Goal: Transaction & Acquisition: Purchase product/service

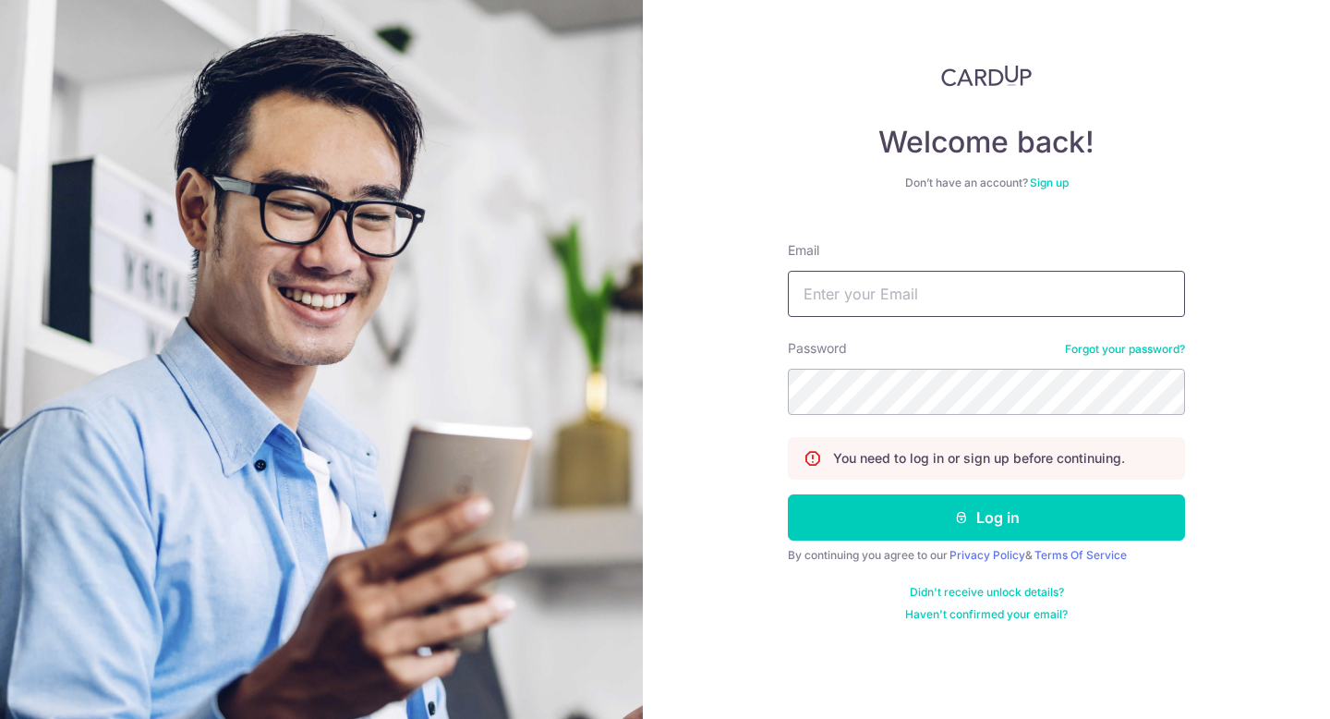
click at [925, 290] on input "Email" at bounding box center [986, 294] width 397 height 46
type input "abundantskies10@gmail.com"
click at [788, 494] on button "Log in" at bounding box center [986, 517] width 397 height 46
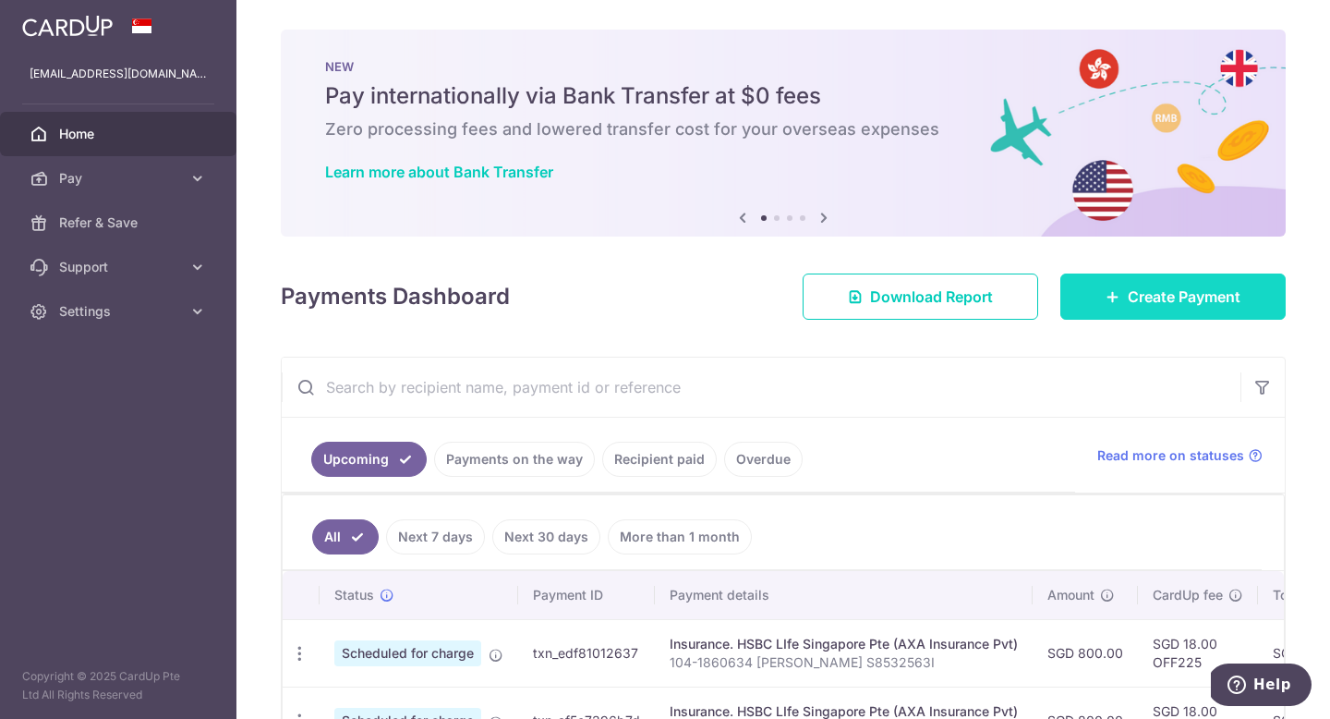
click at [1155, 285] on span "Create Payment" at bounding box center [1184, 296] width 113 height 22
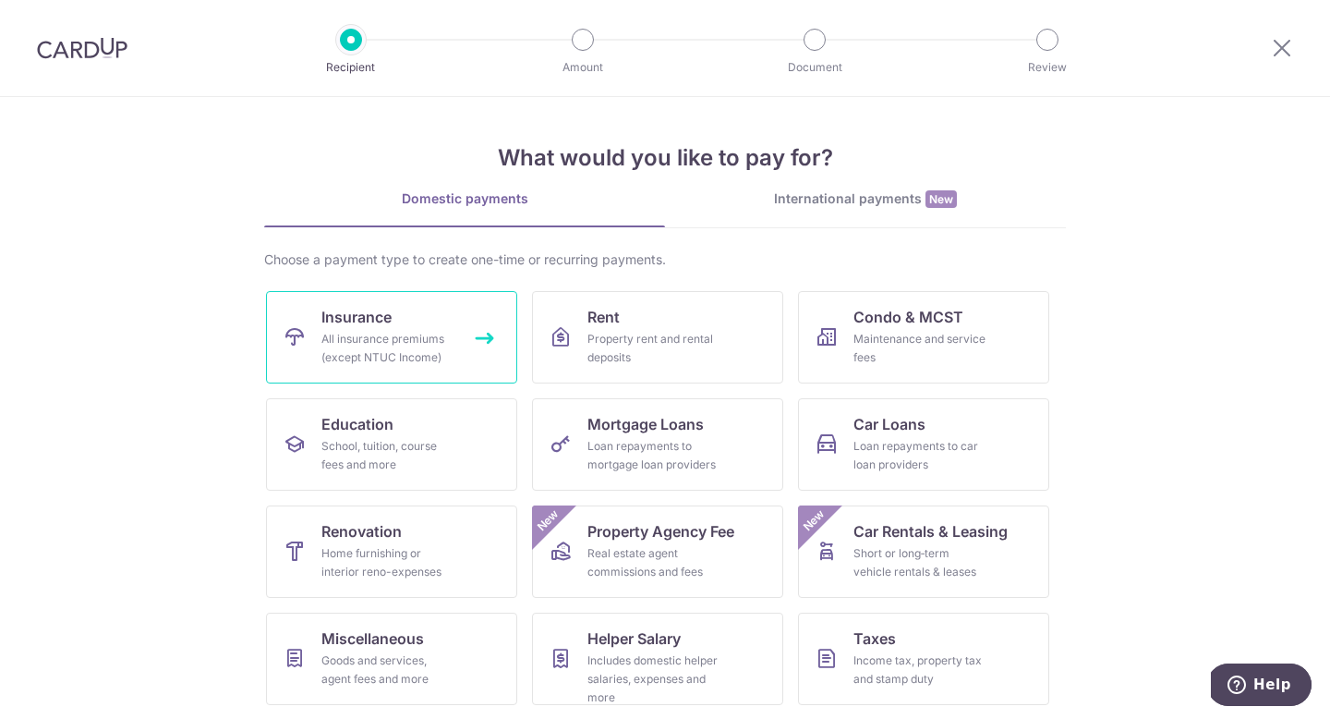
click at [424, 331] on div "All insurance premiums (except NTUC Income)" at bounding box center [387, 348] width 133 height 37
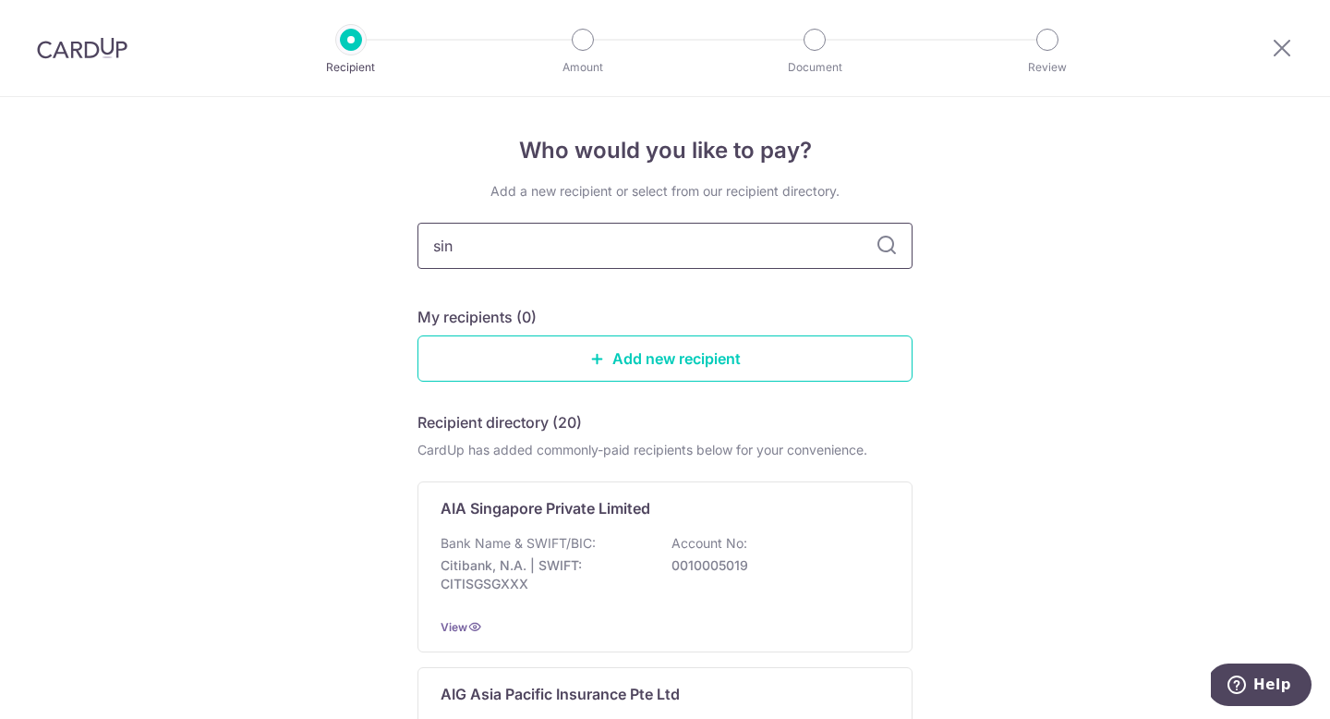
type input "sing"
type input "singlife"
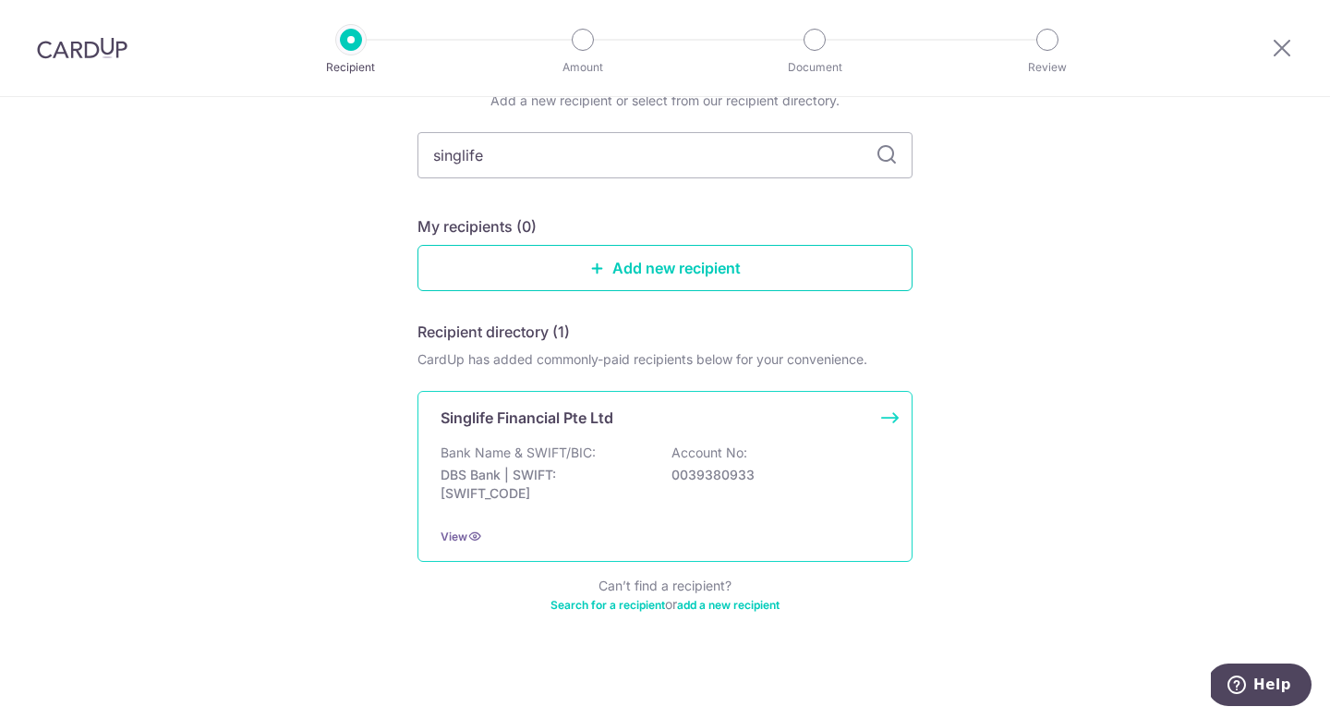
scroll to position [94, 0]
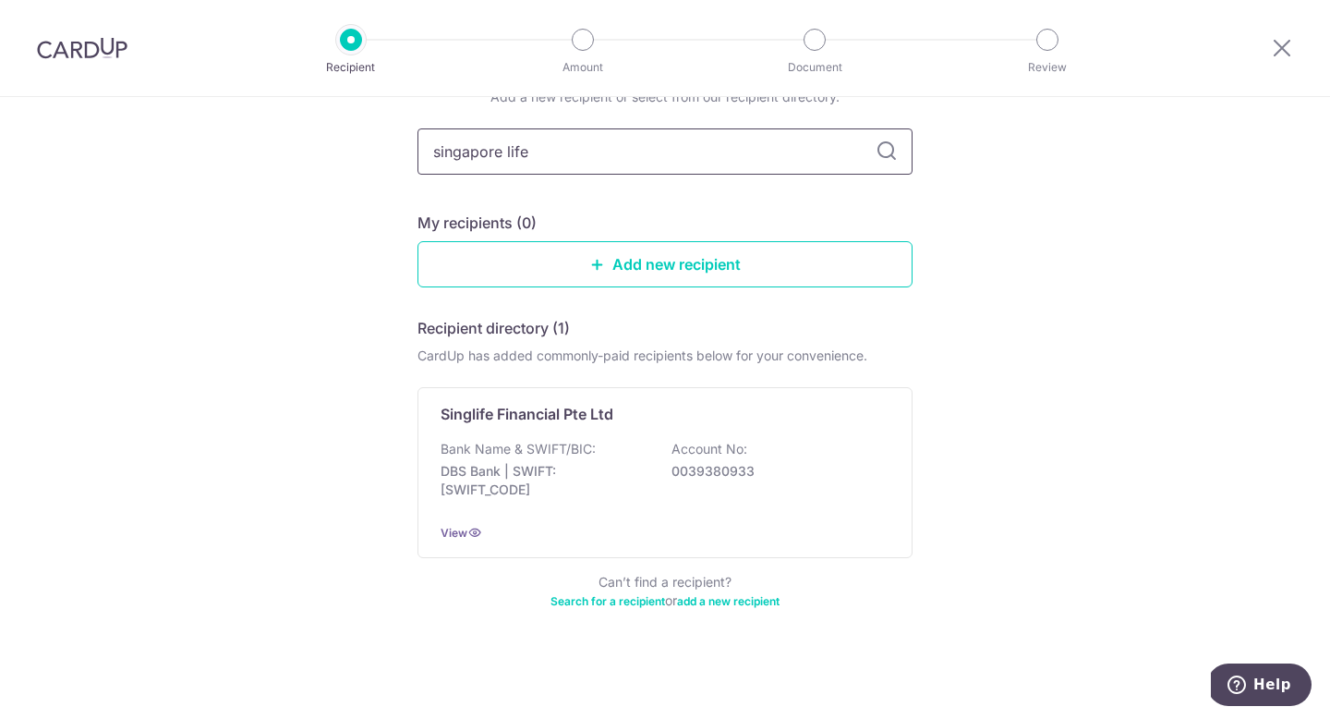
type input "singapore life"
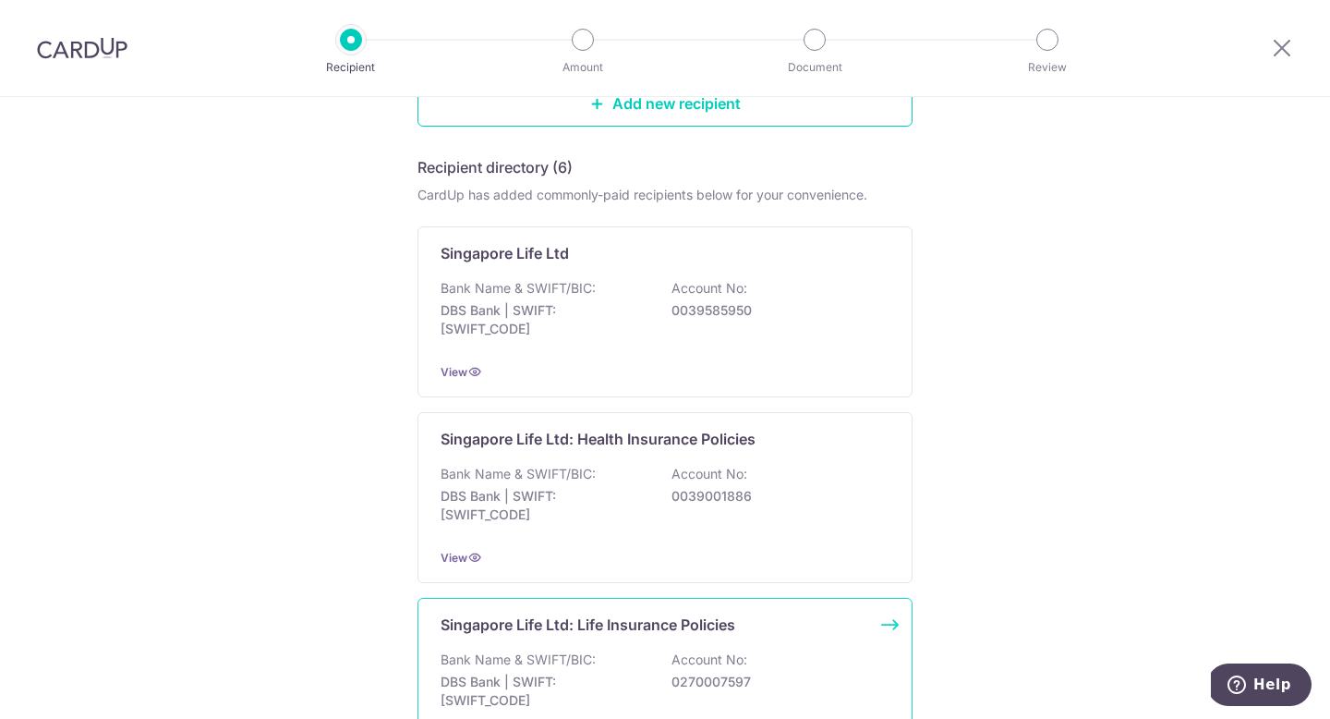
scroll to position [224, 0]
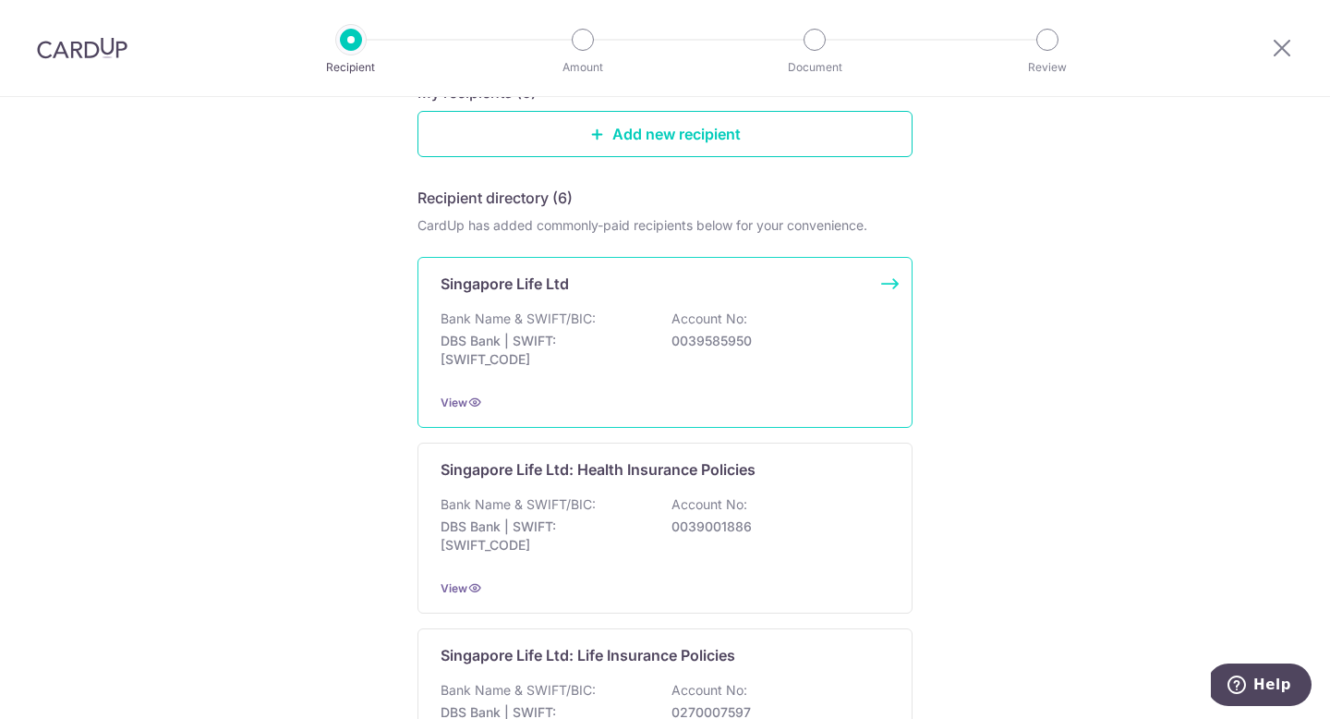
click at [766, 338] on p "0039585950" at bounding box center [775, 341] width 207 height 18
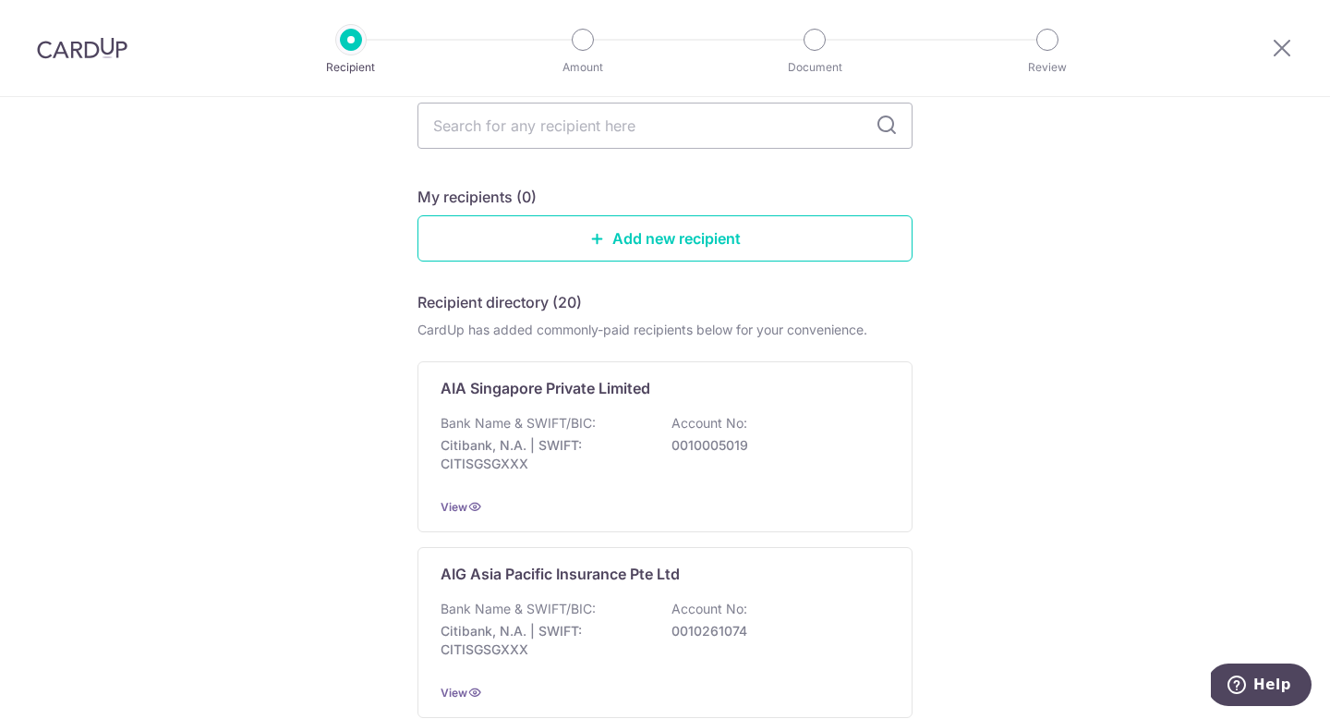
scroll to position [126, 0]
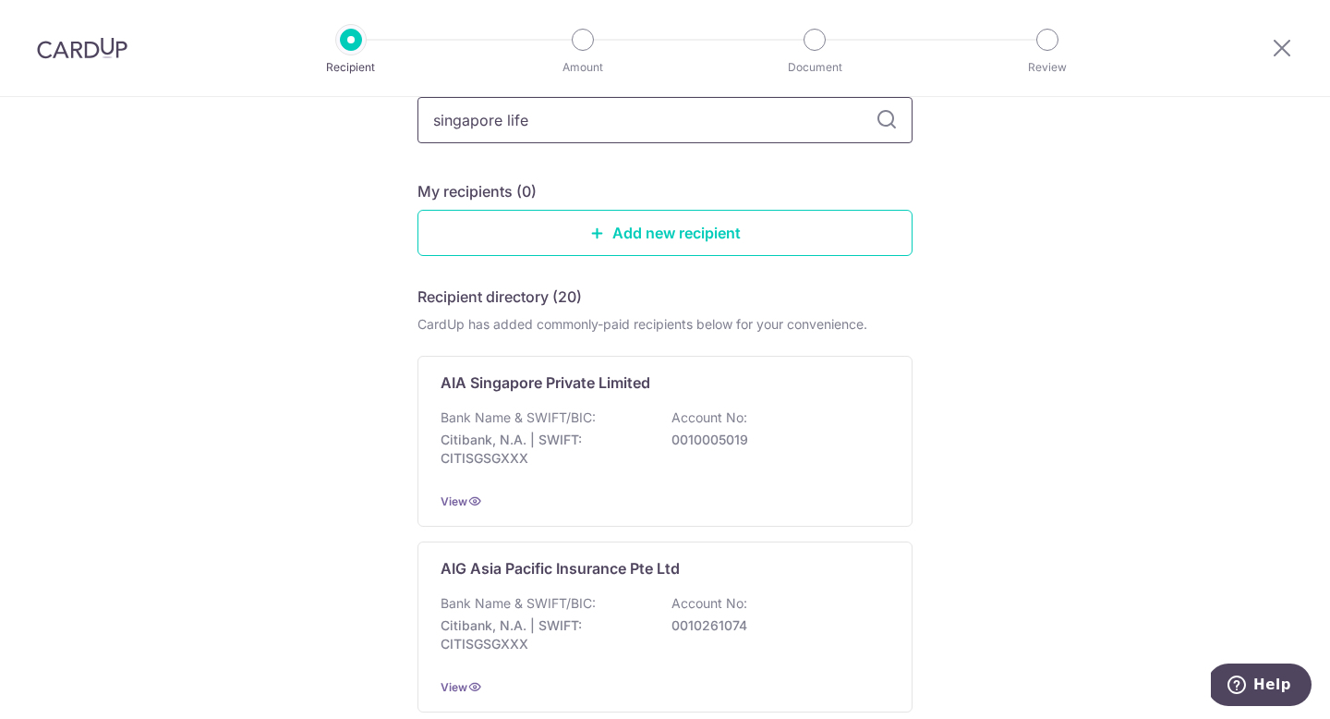
type input "singapore life"
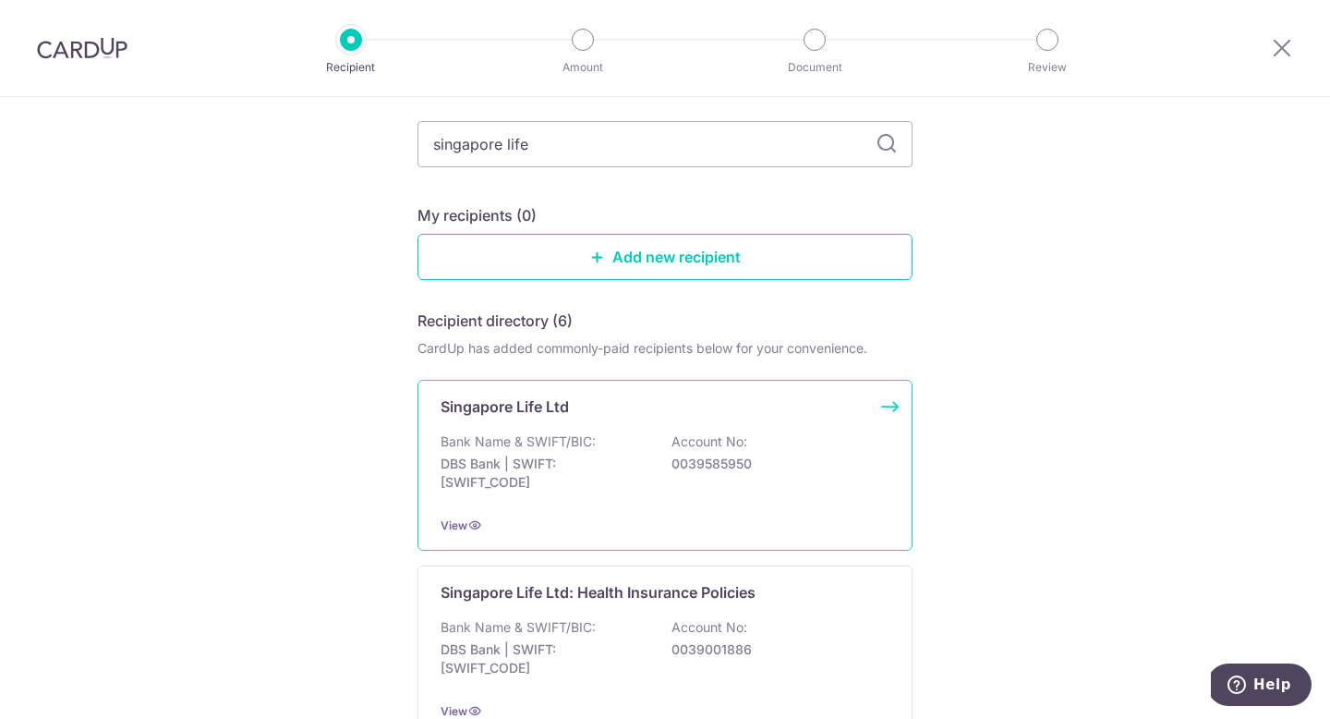
scroll to position [99, 0]
click at [753, 454] on div "Bank Name & SWIFT/BIC: DBS Bank | SWIFT: DBSSSGSGXXX Account No: 0039585950" at bounding box center [665, 469] width 449 height 68
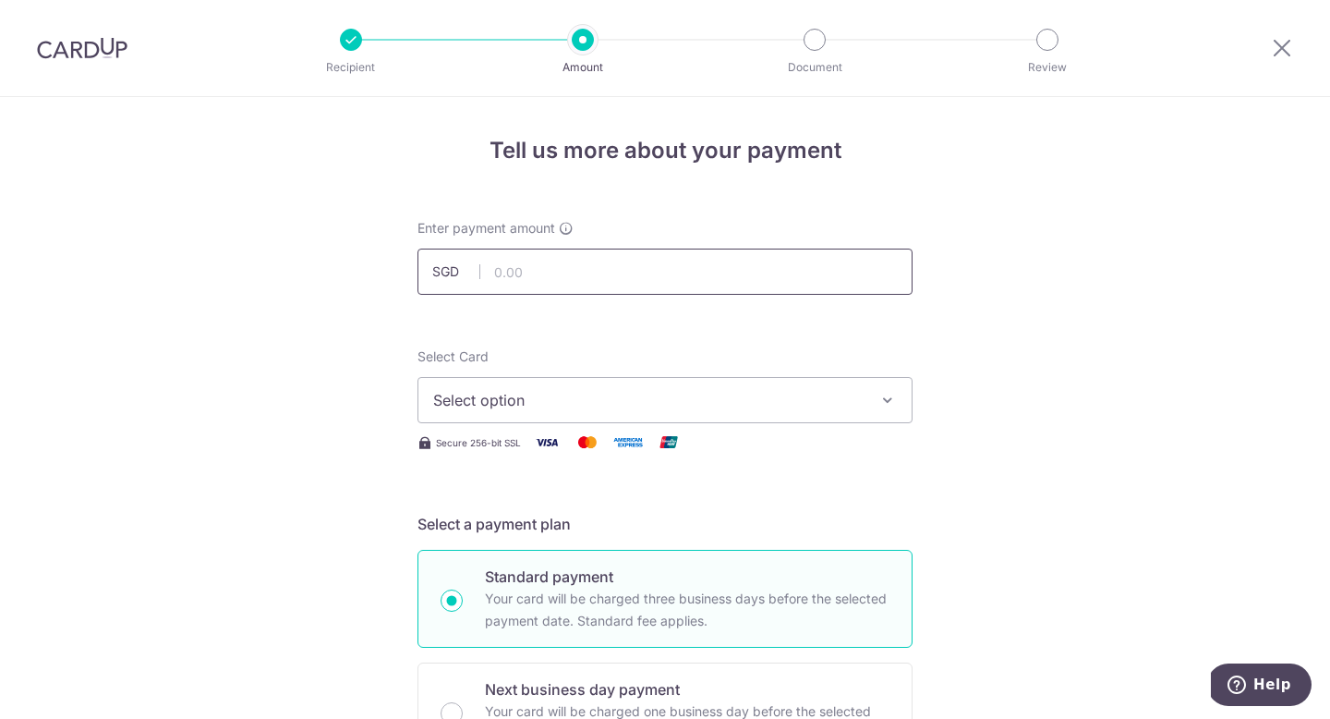
click at [660, 270] on input "text" at bounding box center [665, 271] width 495 height 46
type input "1,965.40"
click at [671, 407] on span "Select option" at bounding box center [648, 400] width 430 height 22
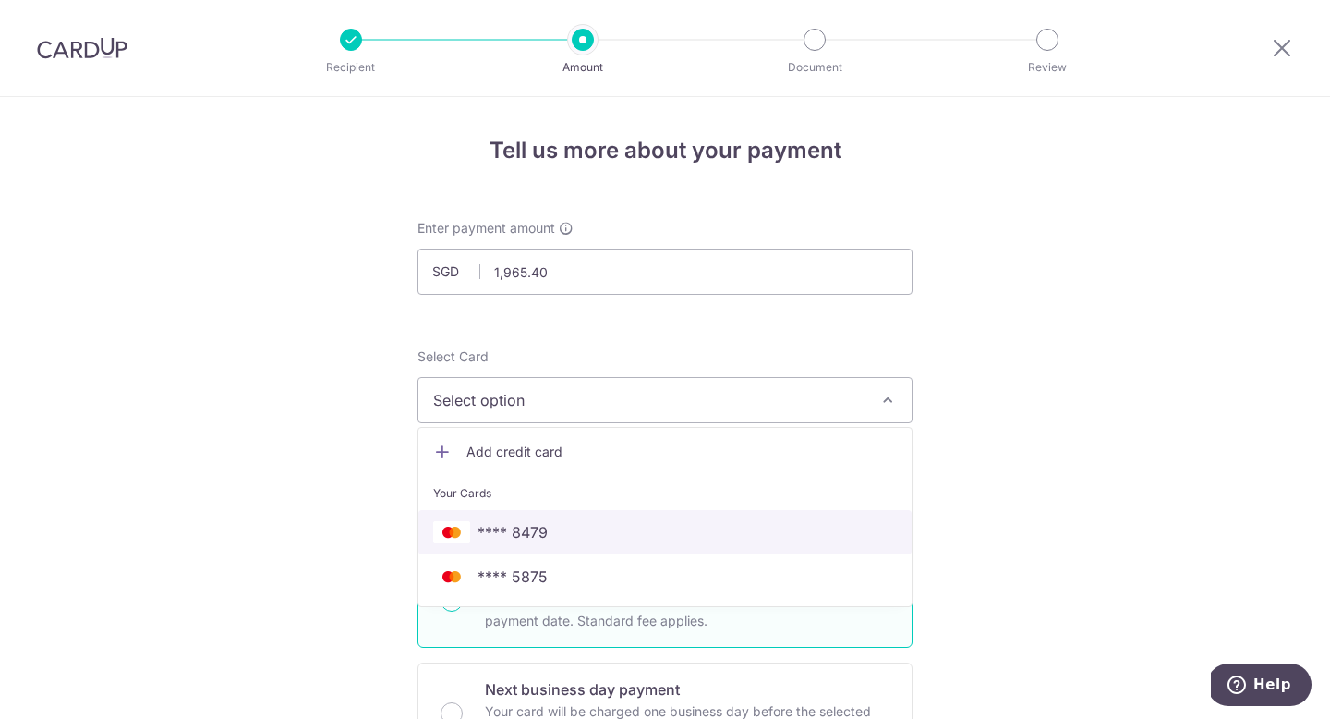
click at [576, 533] on span "**** 8479" at bounding box center [665, 532] width 464 height 22
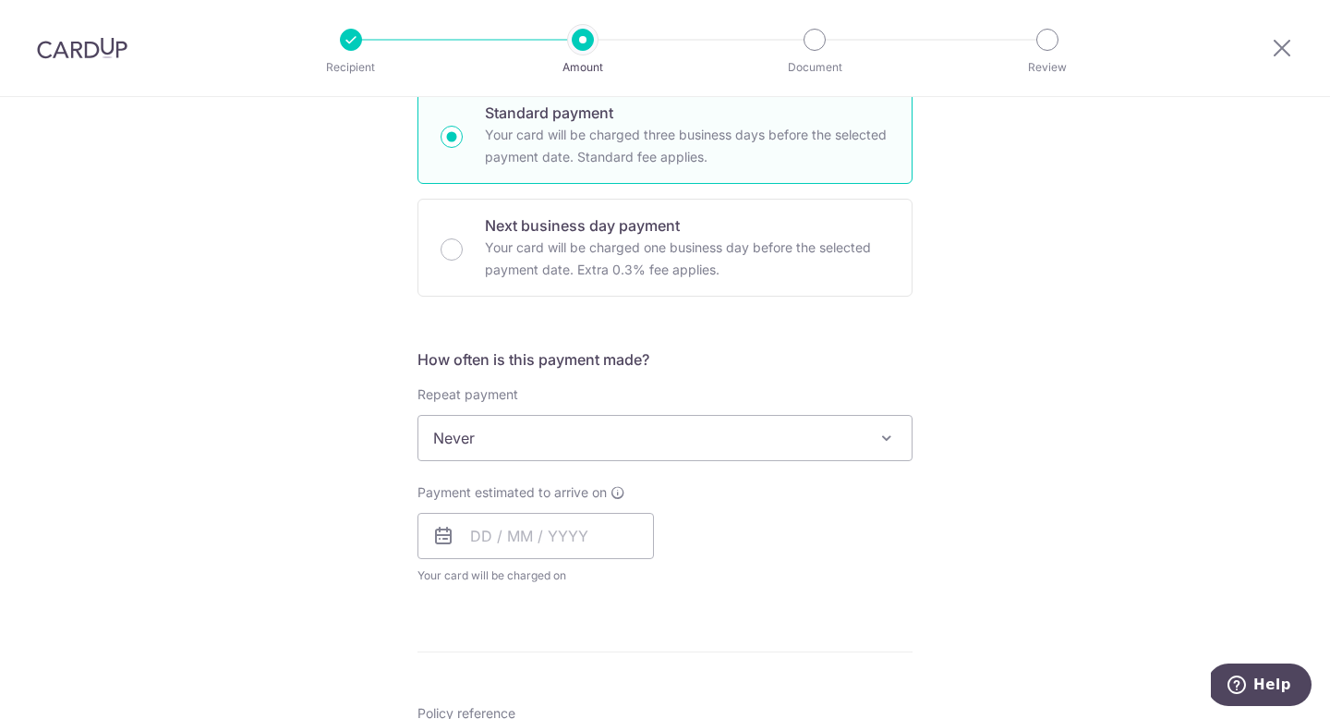
scroll to position [466, 0]
click at [468, 539] on input "text" at bounding box center [536, 534] width 236 height 46
click at [930, 576] on div "Tell us more about your payment Enter payment amount SGD 1,965.40 1965.40 Selec…" at bounding box center [665, 466] width 1330 height 1671
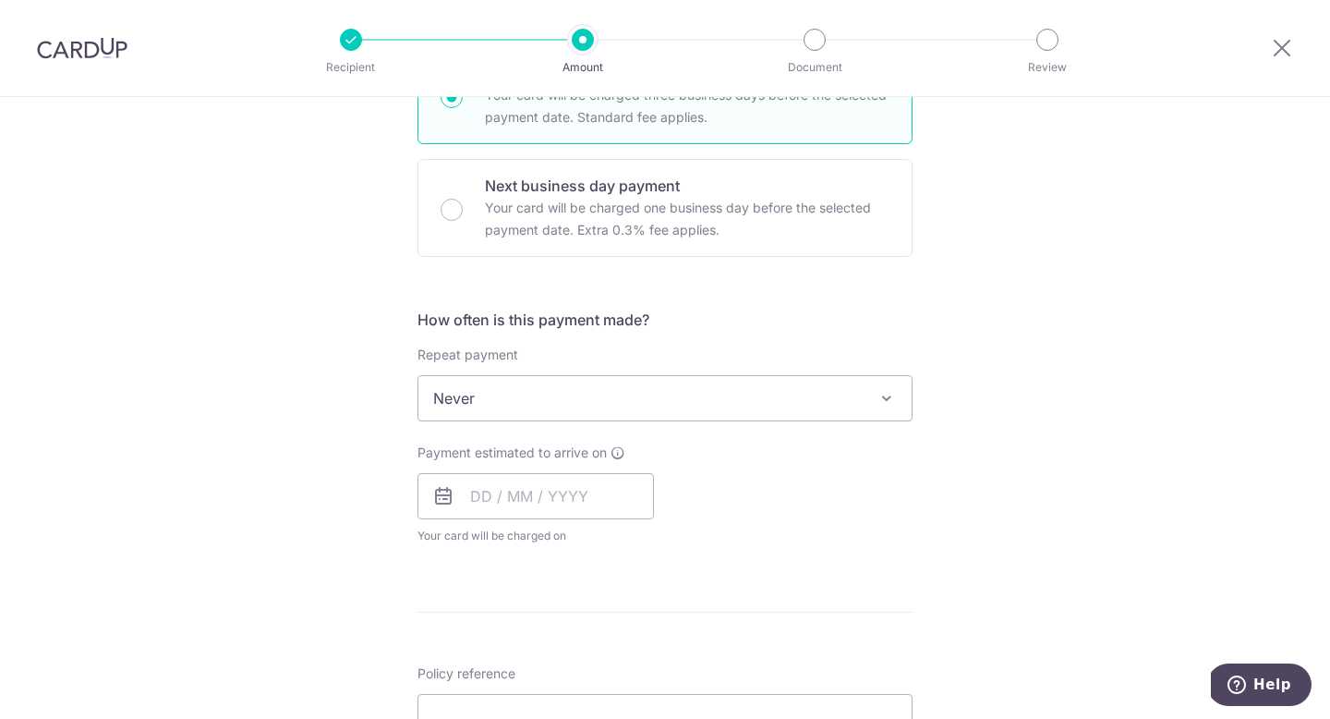
scroll to position [731, 0]
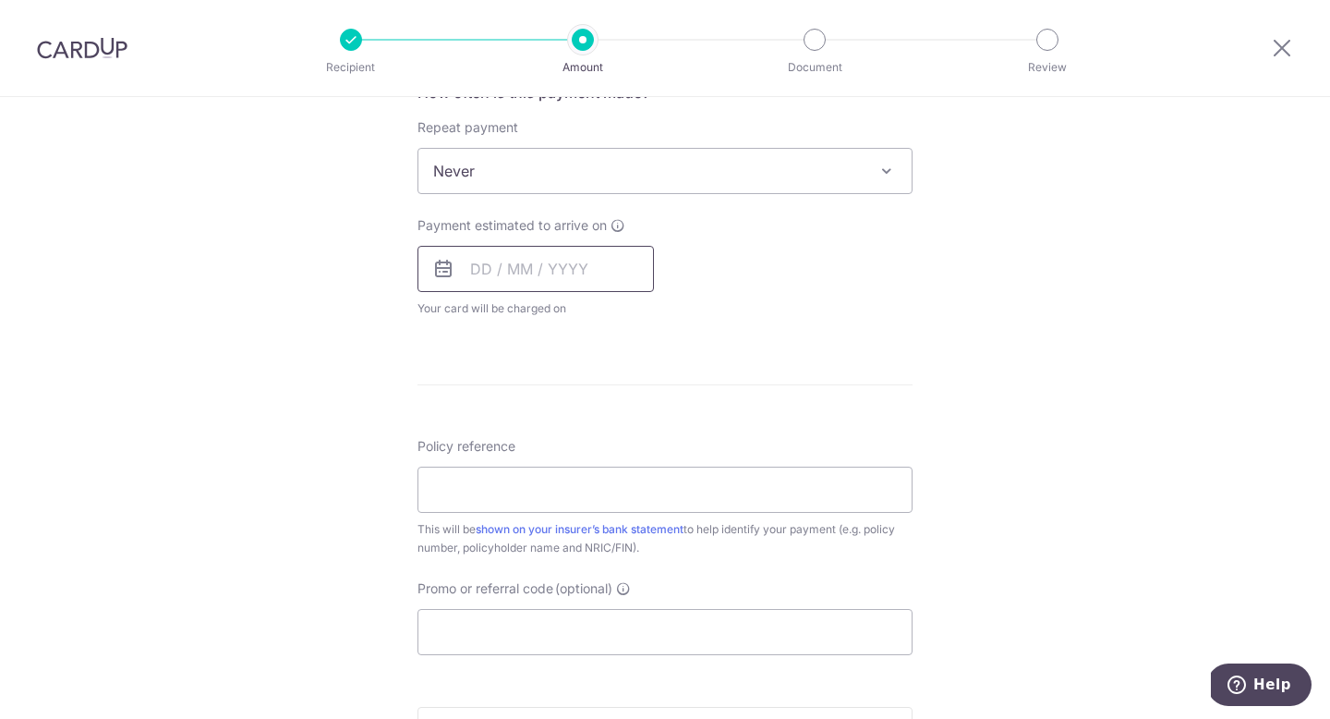
click at [476, 266] on input "text" at bounding box center [536, 269] width 236 height 46
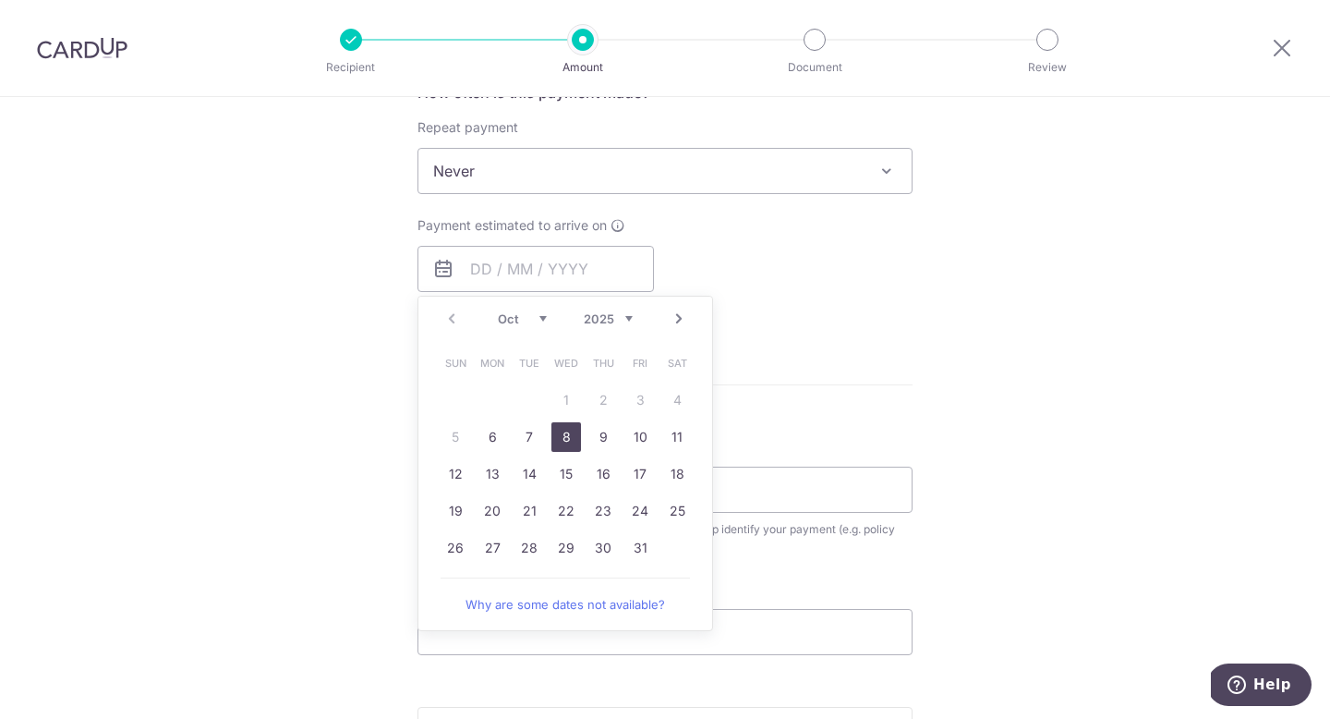
click at [560, 435] on link "8" at bounding box center [566, 437] width 30 height 30
type input "08/10/2025"
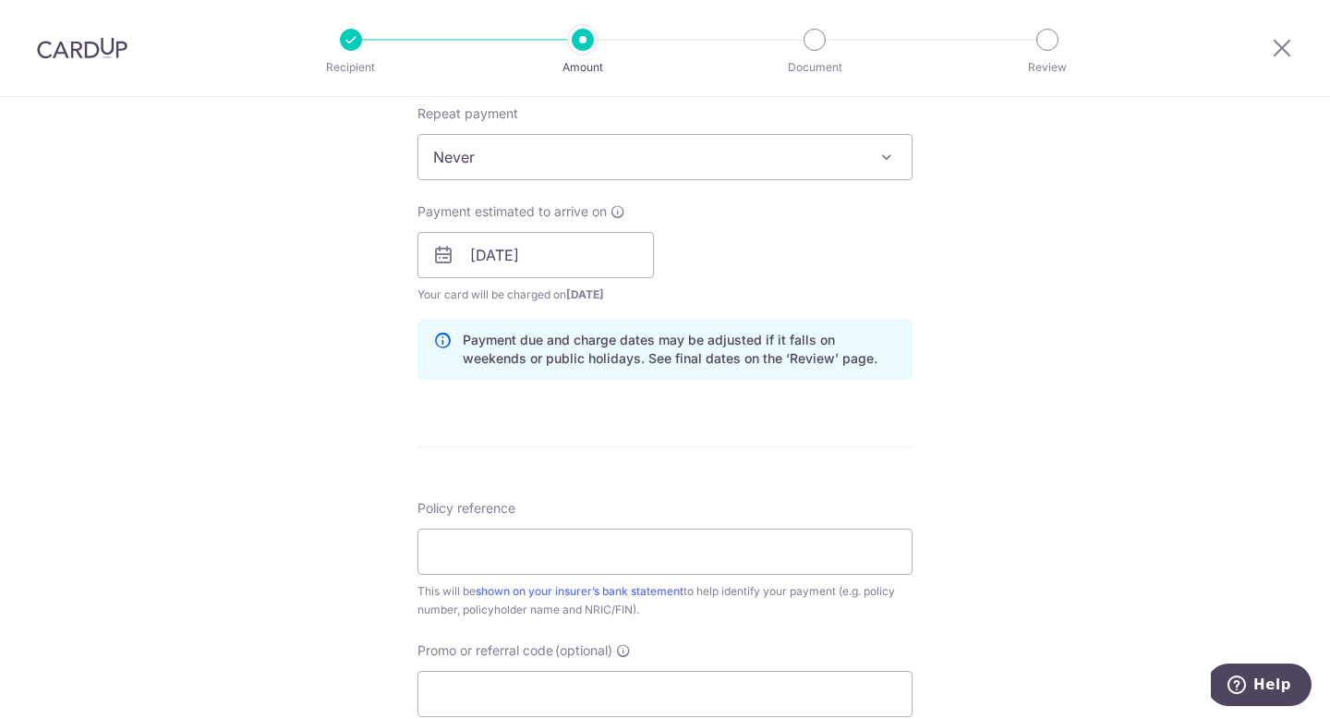
scroll to position [840, 0]
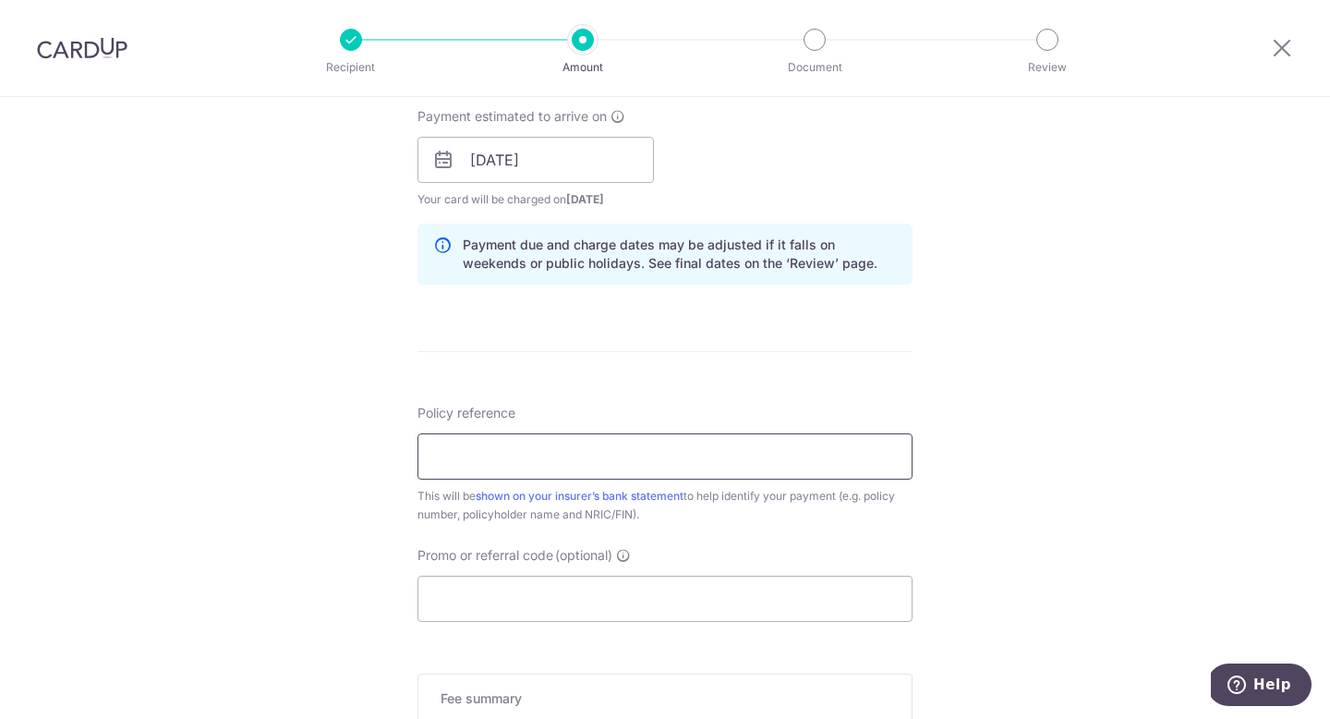
click at [687, 456] on input "Policy reference" at bounding box center [665, 456] width 495 height 46
type input "83353247"
click at [1149, 526] on div "Tell us more about your payment Enter payment amount SGD 1,965.40 1965.40 Selec…" at bounding box center [665, 130] width 1330 height 1747
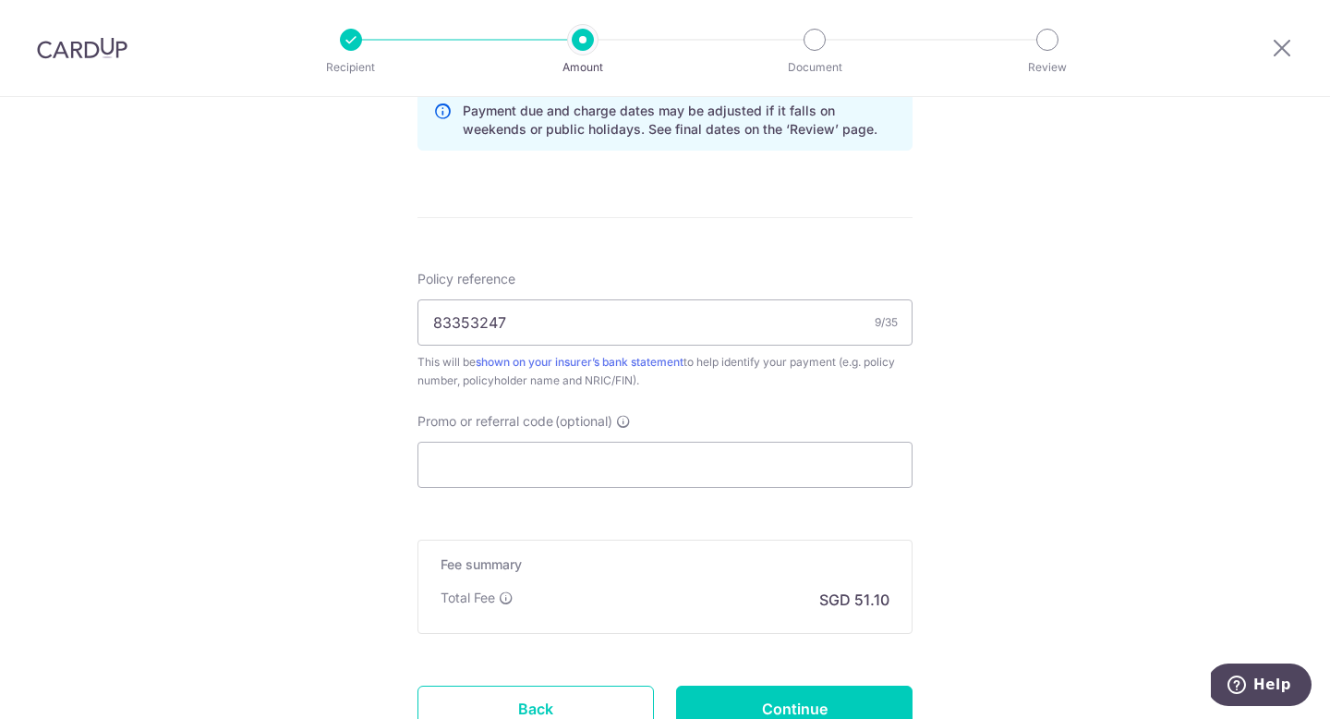
scroll to position [1040, 0]
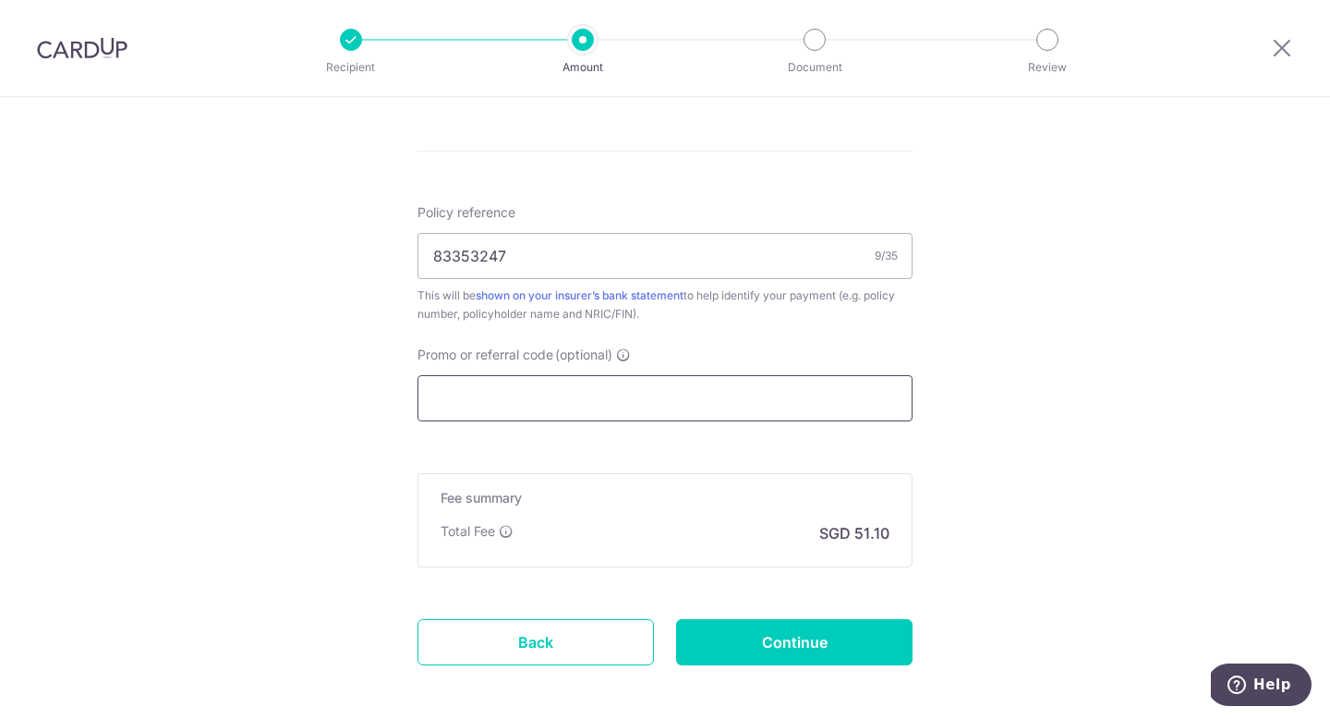
click at [635, 401] on input "Promo or referral code (optional)" at bounding box center [665, 398] width 495 height 46
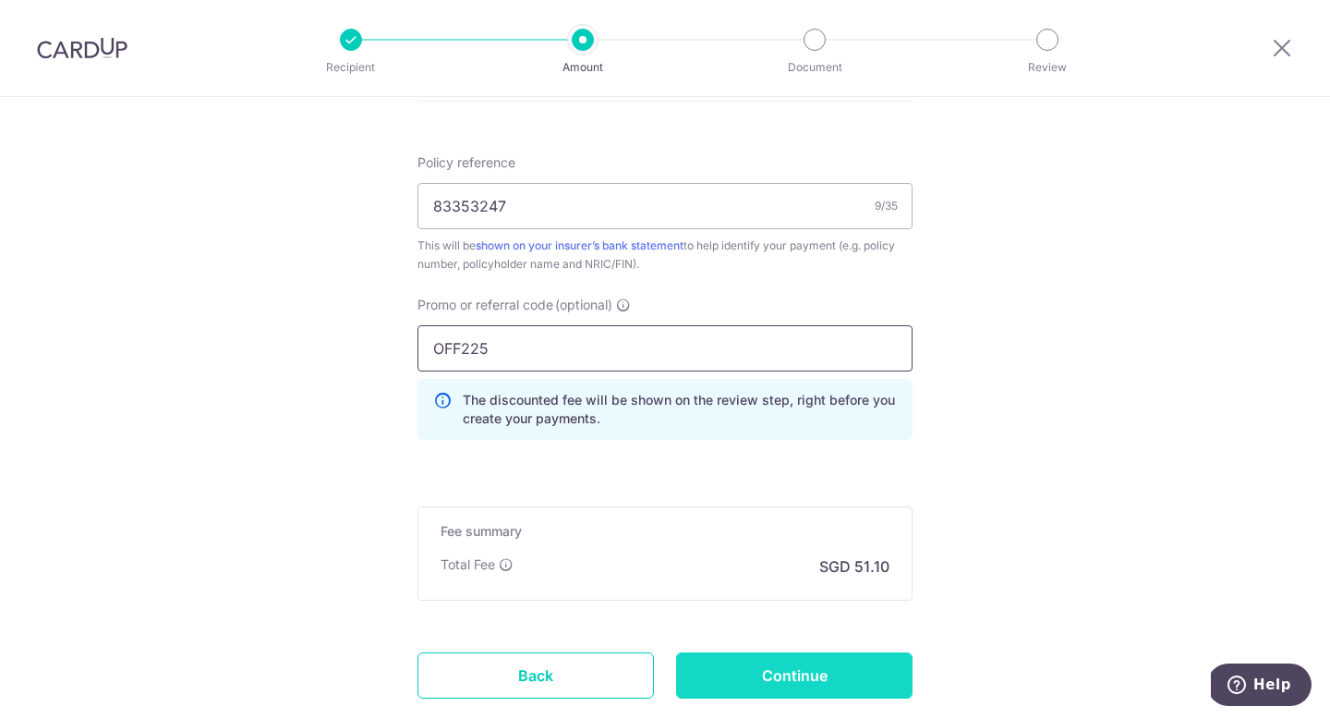
scroll to position [1176, 0]
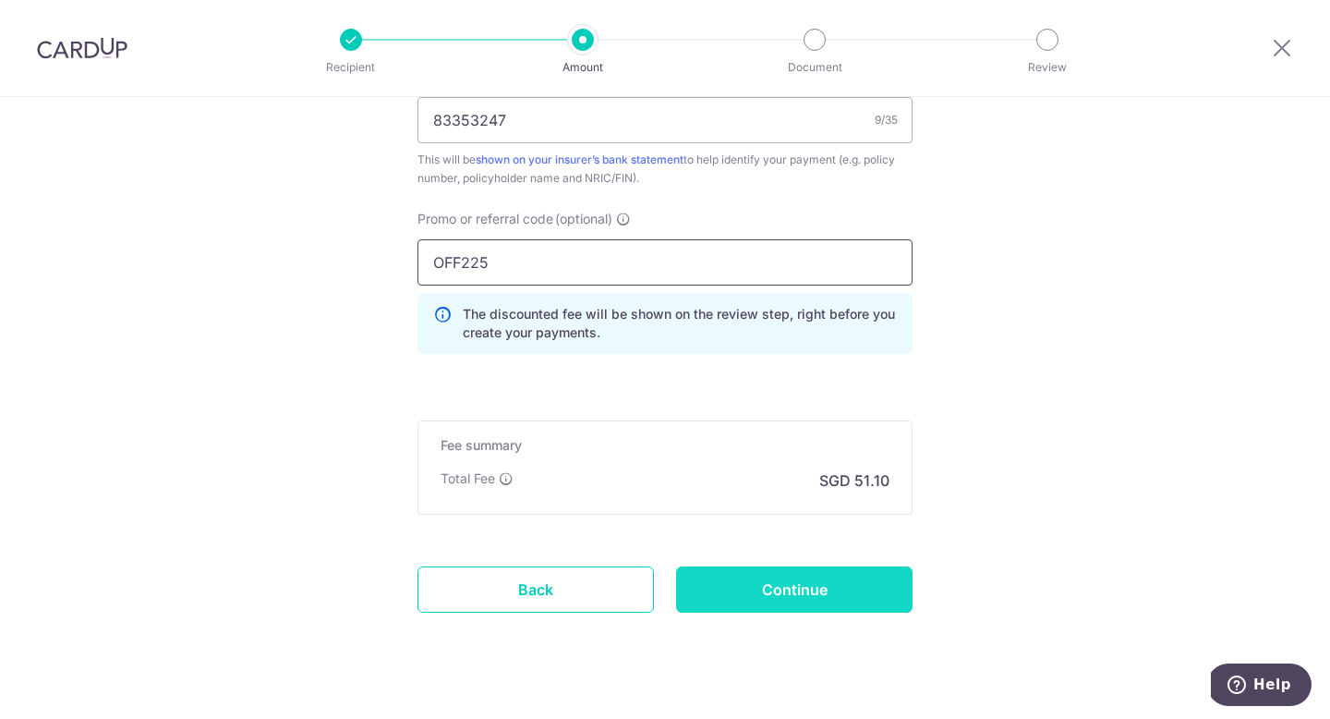
type input "OFF225"
click at [812, 586] on input "Continue" at bounding box center [794, 589] width 236 height 46
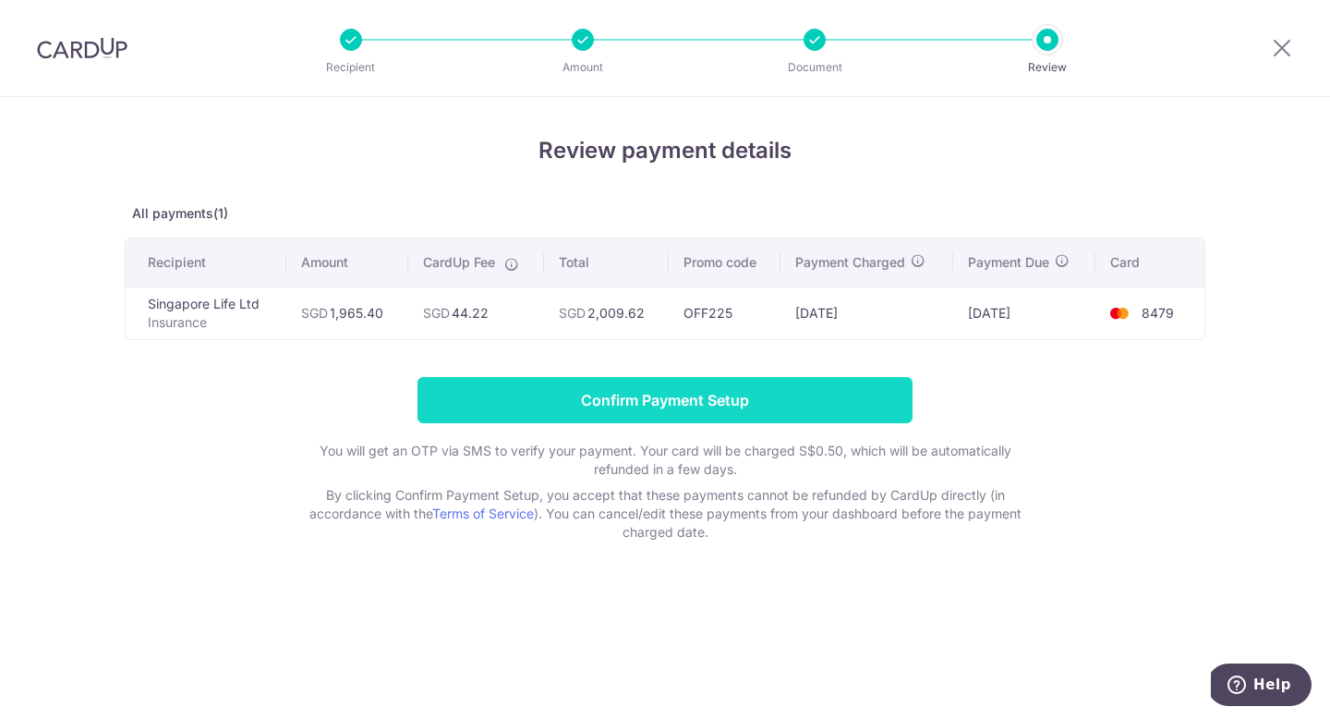
click at [636, 400] on input "Confirm Payment Setup" at bounding box center [665, 400] width 495 height 46
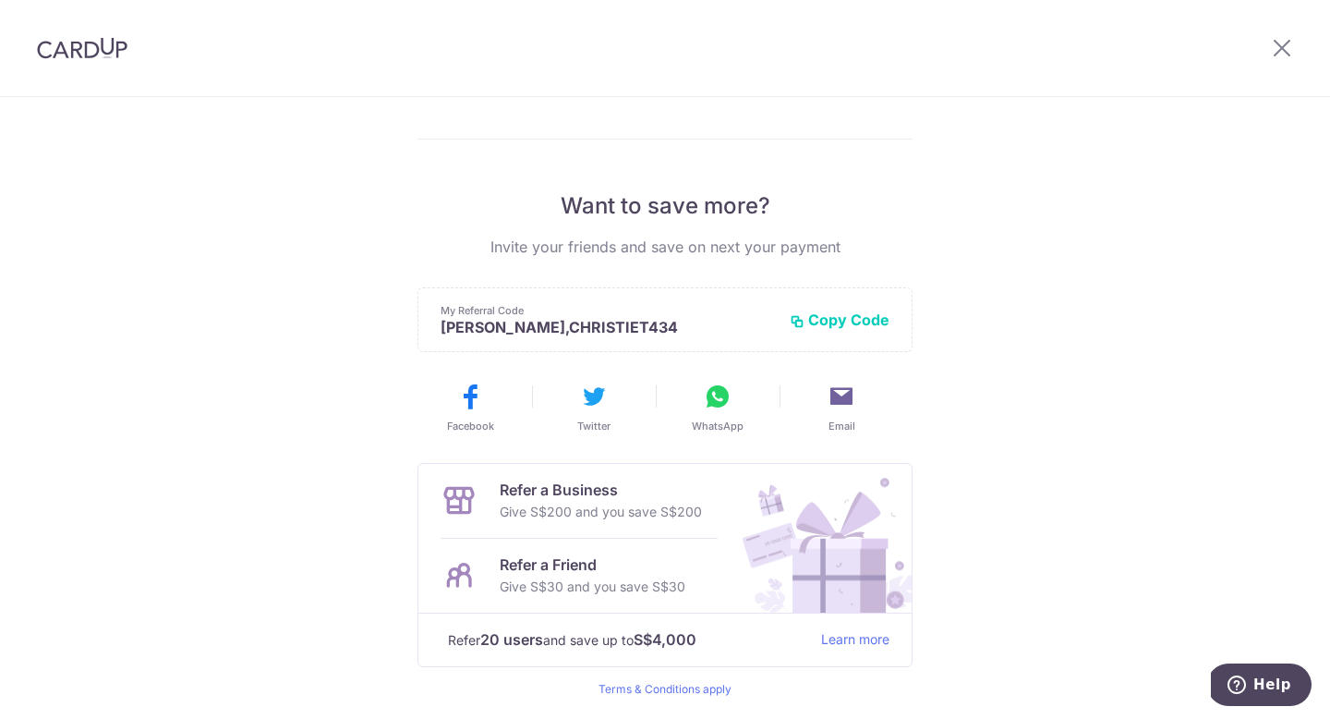
scroll to position [226, 0]
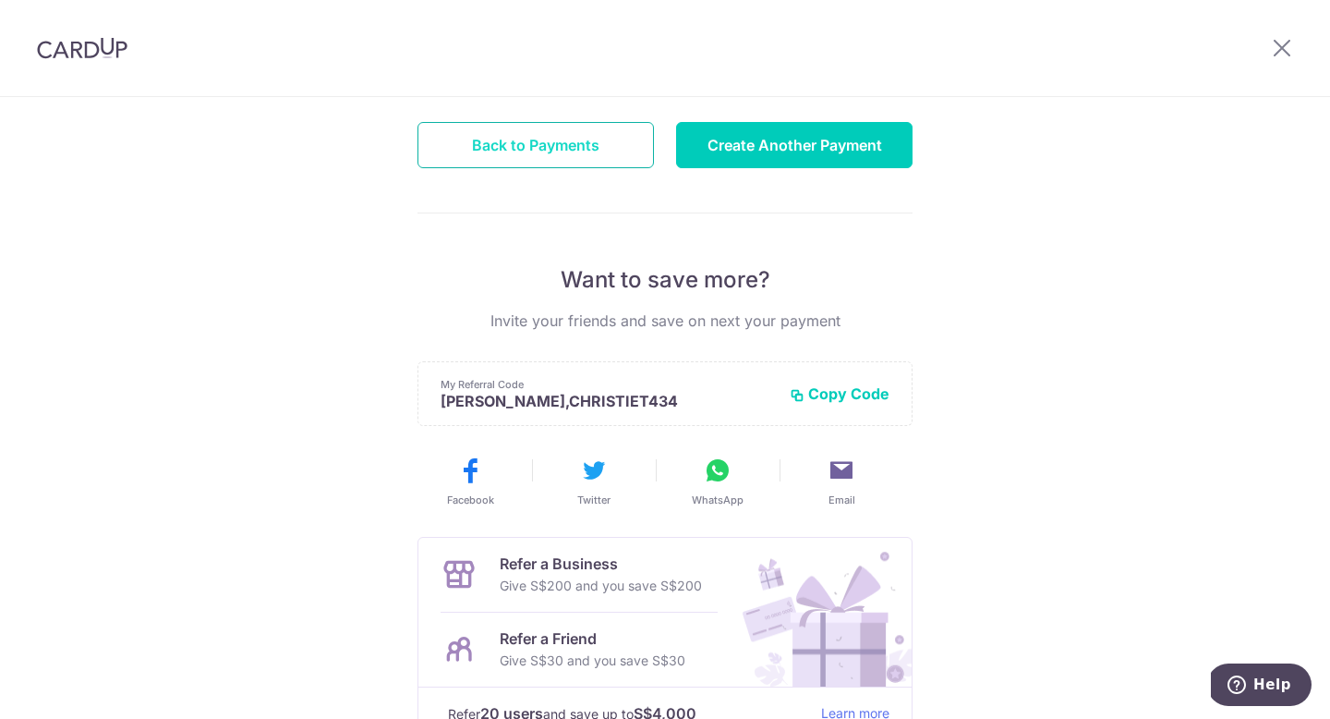
click at [549, 150] on button "Back to Payments" at bounding box center [536, 145] width 236 height 46
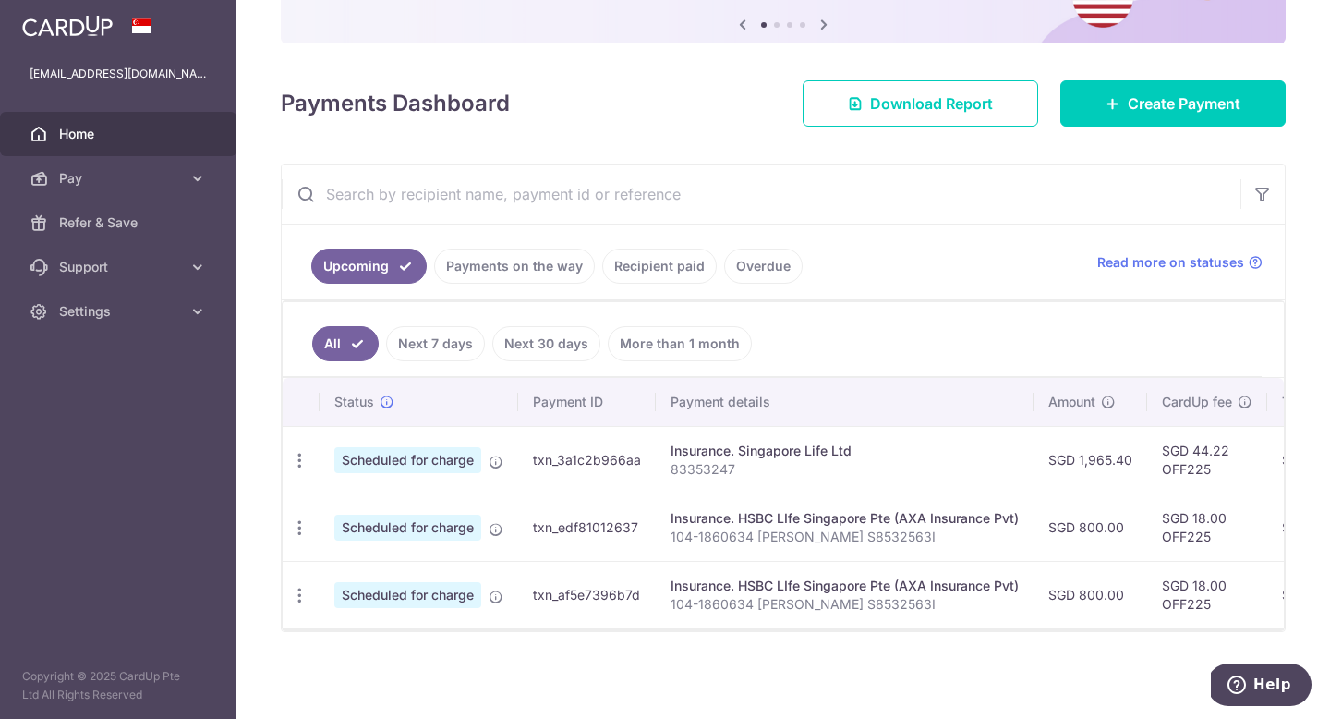
scroll to position [203, 0]
